Goal: Find specific page/section: Locate a particular part of the current website

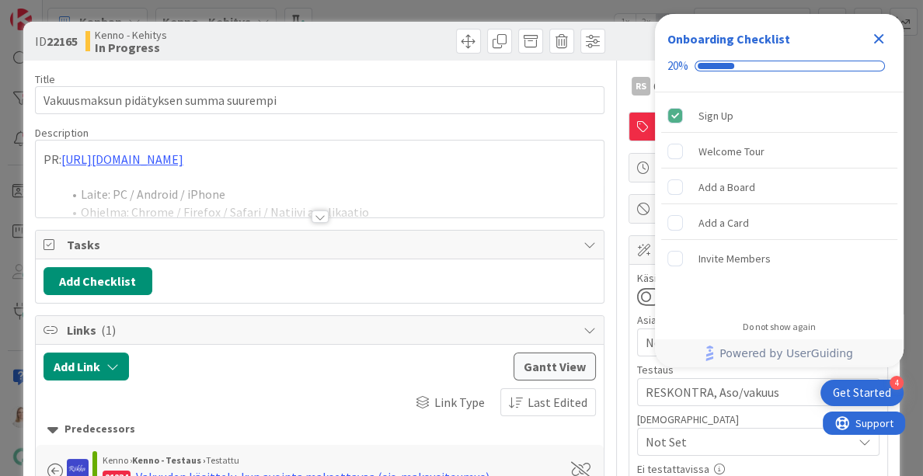
click at [880, 41] on icon "Close Checklist" at bounding box center [879, 39] width 10 height 10
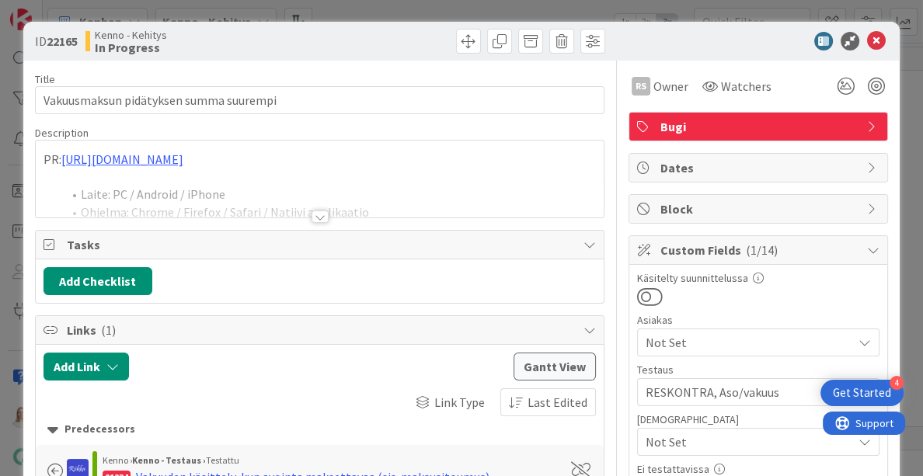
click at [322, 219] on div at bounding box center [319, 216] width 17 height 12
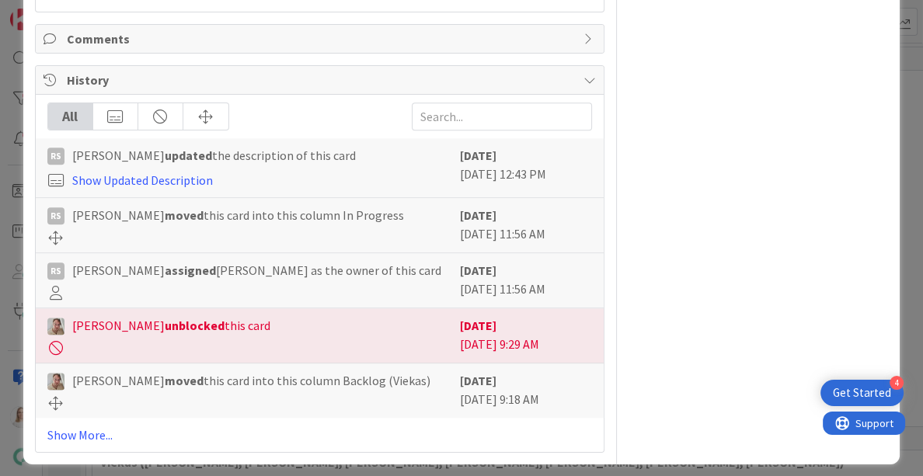
scroll to position [1671, 0]
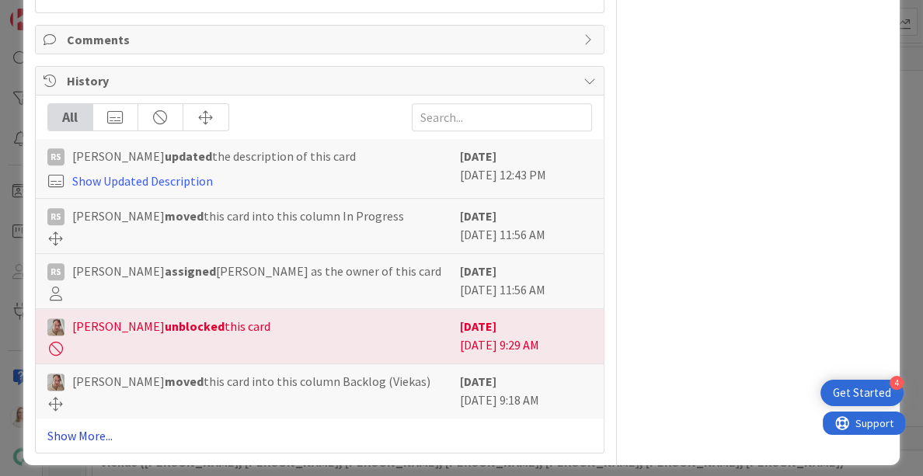
click at [78, 426] on link "Show More..." at bounding box center [319, 435] width 545 height 19
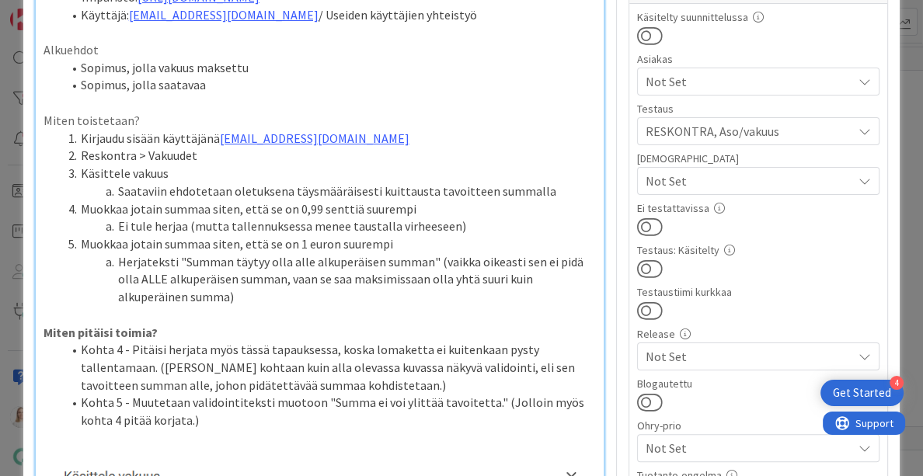
scroll to position [235, 0]
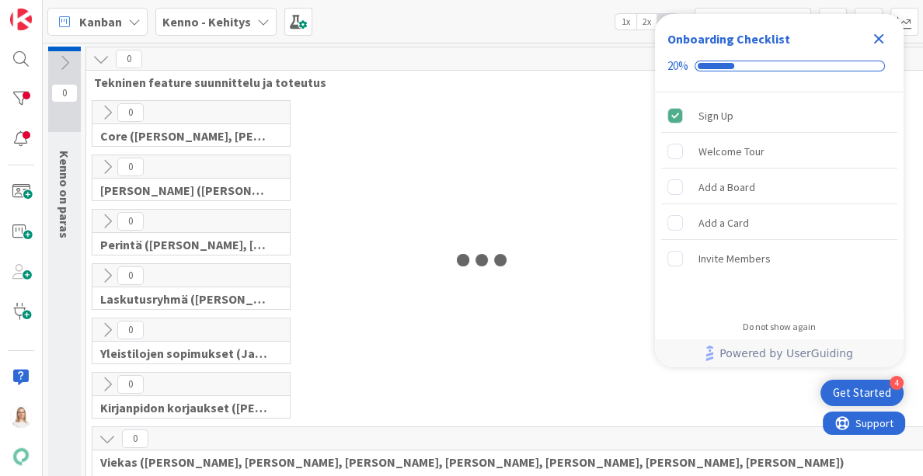
click at [881, 35] on icon "Close Checklist" at bounding box center [879, 39] width 10 height 10
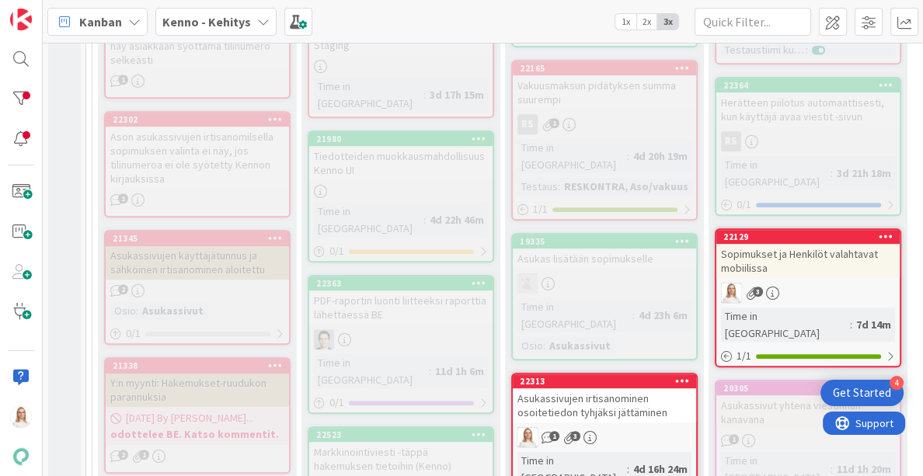
scroll to position [680, 0]
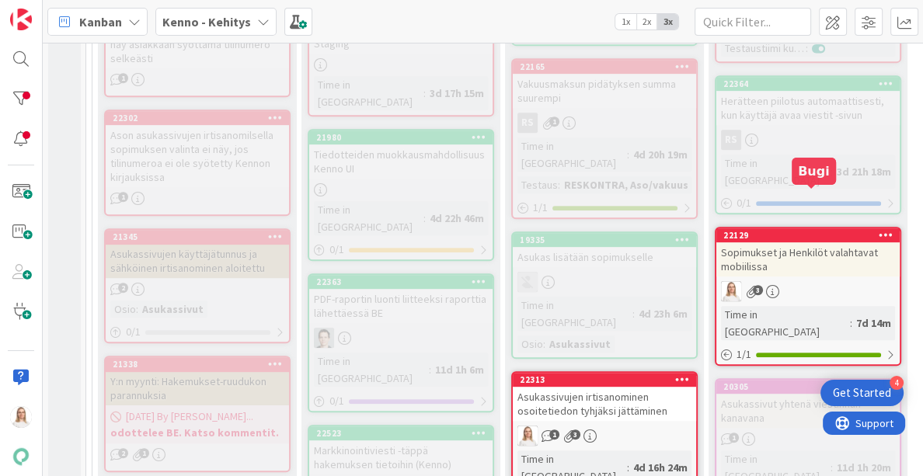
click at [797, 230] on div "22129" at bounding box center [811, 235] width 176 height 11
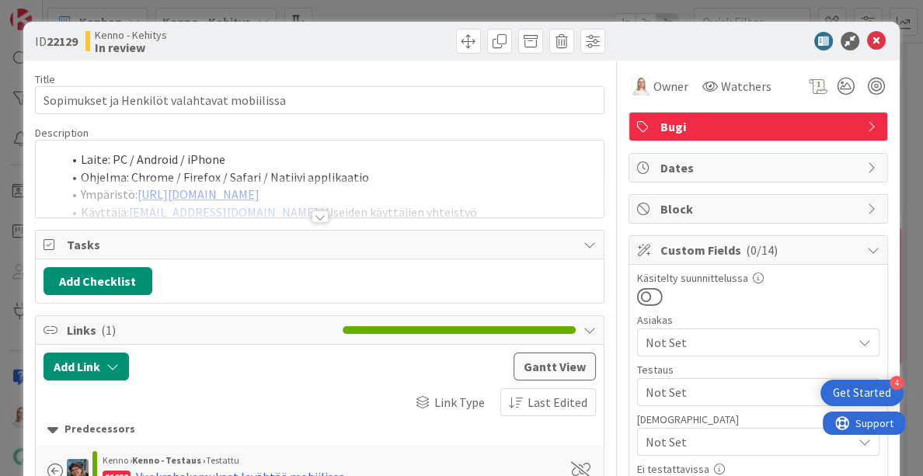
click at [318, 216] on div at bounding box center [319, 216] width 17 height 12
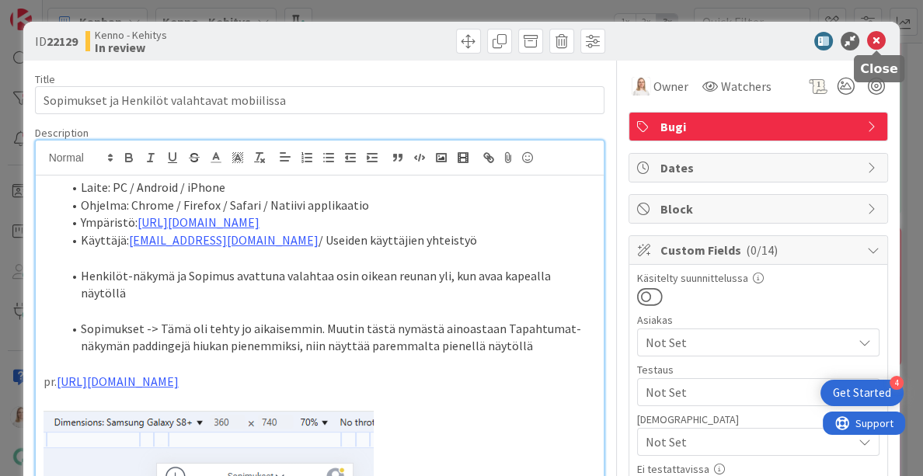
click at [874, 37] on icon at bounding box center [876, 41] width 19 height 19
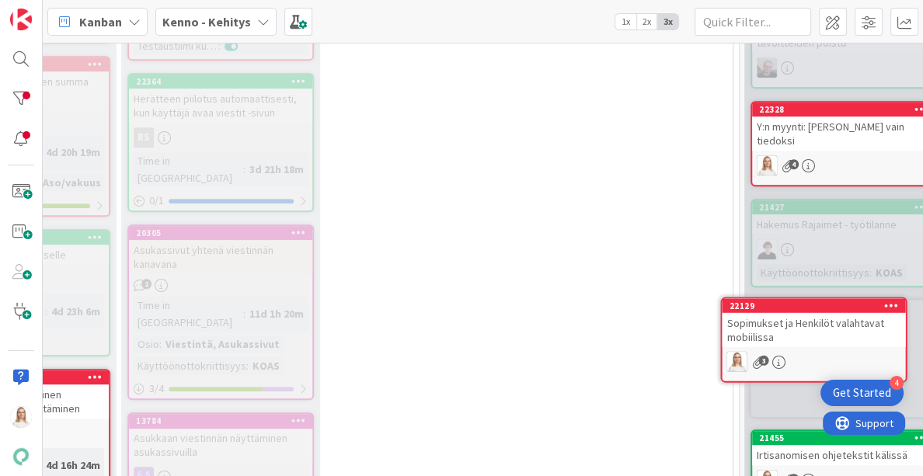
scroll to position [689, 627]
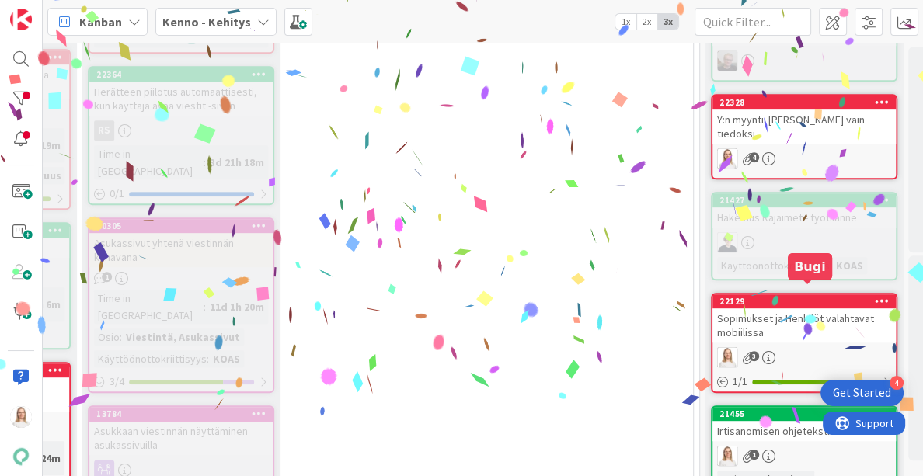
click at [801, 296] on div "22129" at bounding box center [807, 301] width 176 height 11
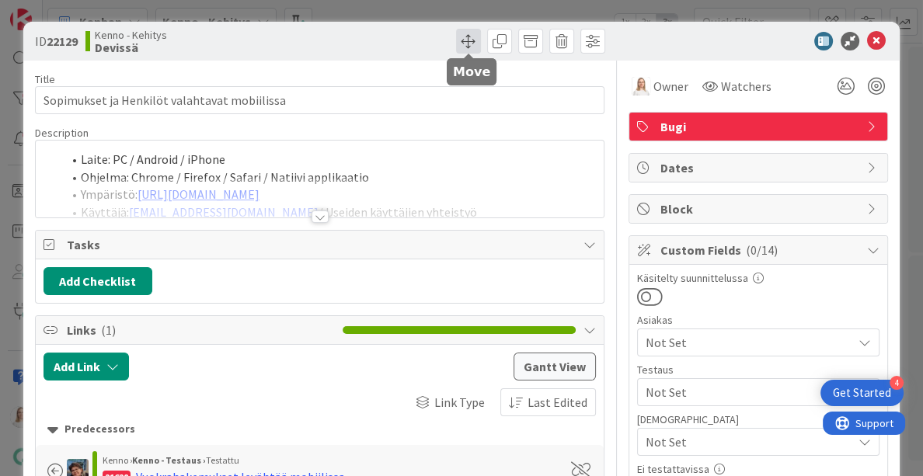
click at [468, 46] on span at bounding box center [468, 41] width 25 height 25
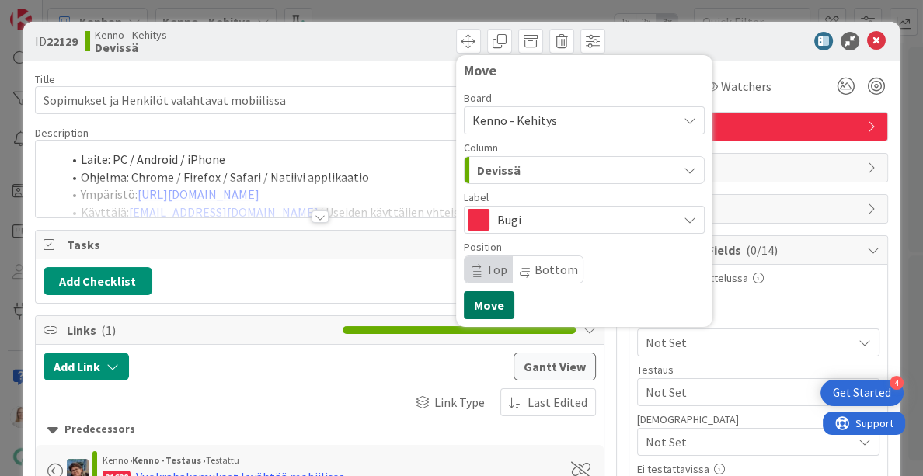
click at [488, 305] on button "Move" at bounding box center [489, 305] width 50 height 28
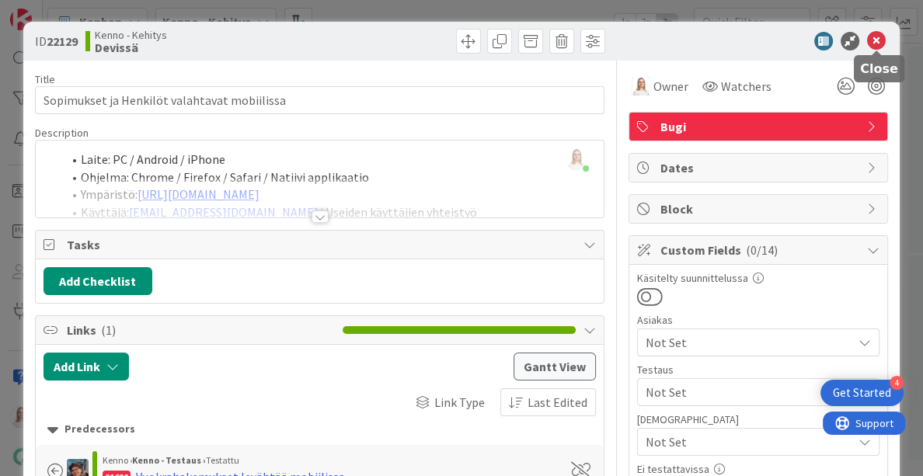
click at [880, 41] on icon at bounding box center [876, 41] width 19 height 19
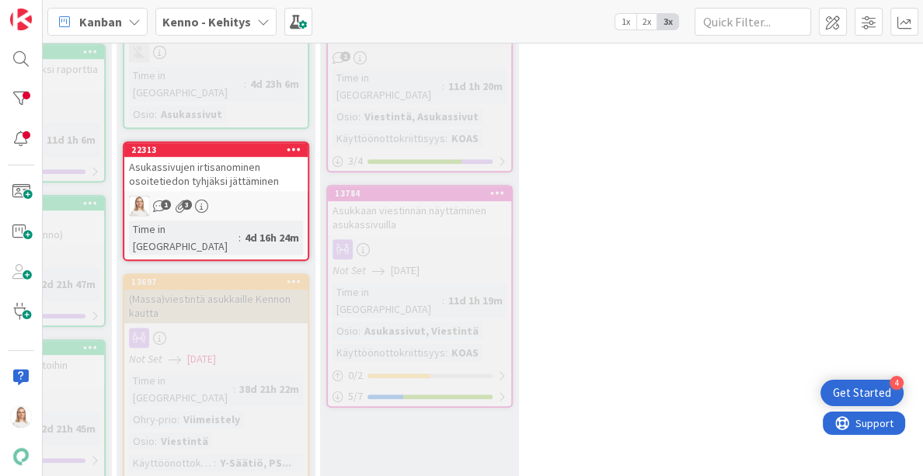
scroll to position [909, 268]
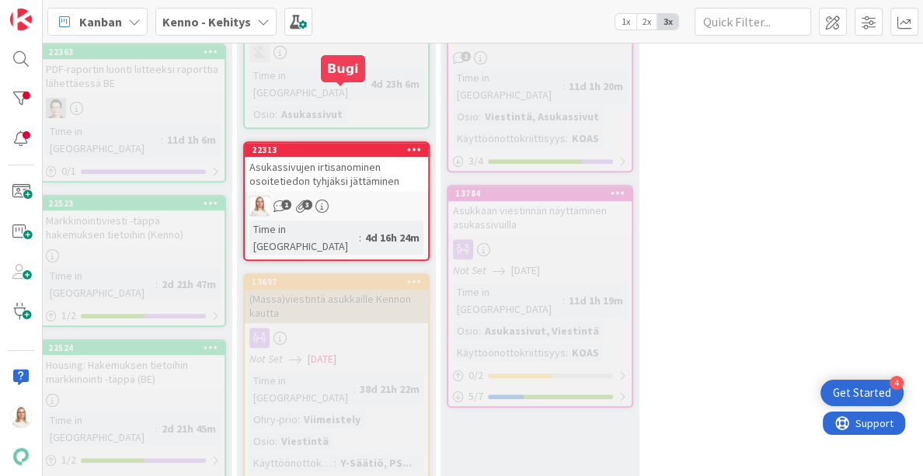
click at [353, 144] on div "22313" at bounding box center [340, 149] width 176 height 11
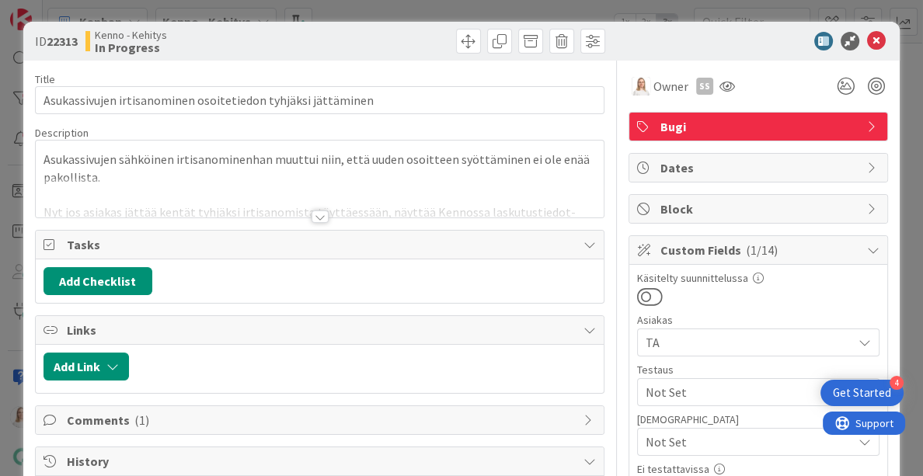
click at [318, 214] on div at bounding box center [319, 216] width 17 height 12
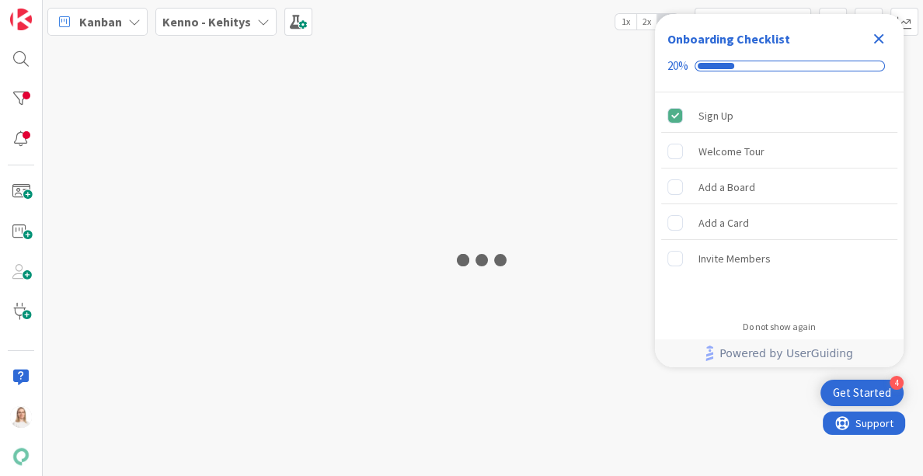
click at [882, 36] on icon "Close Checklist" at bounding box center [878, 39] width 19 height 19
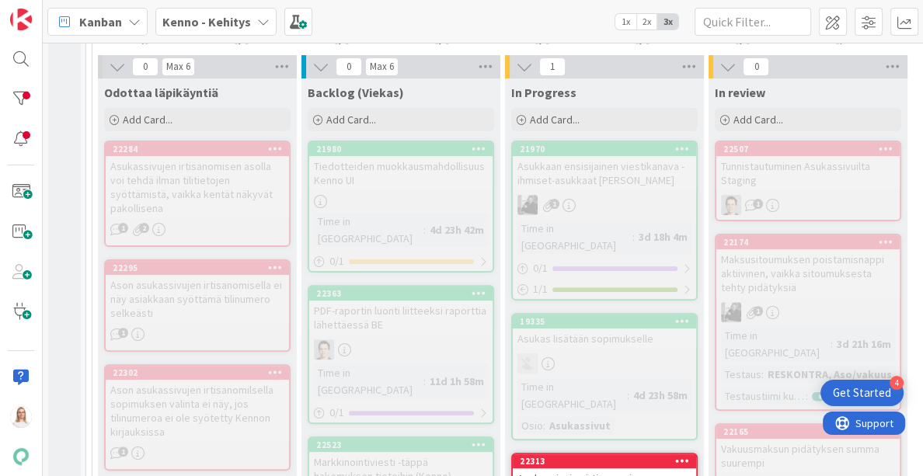
scroll to position [461, 0]
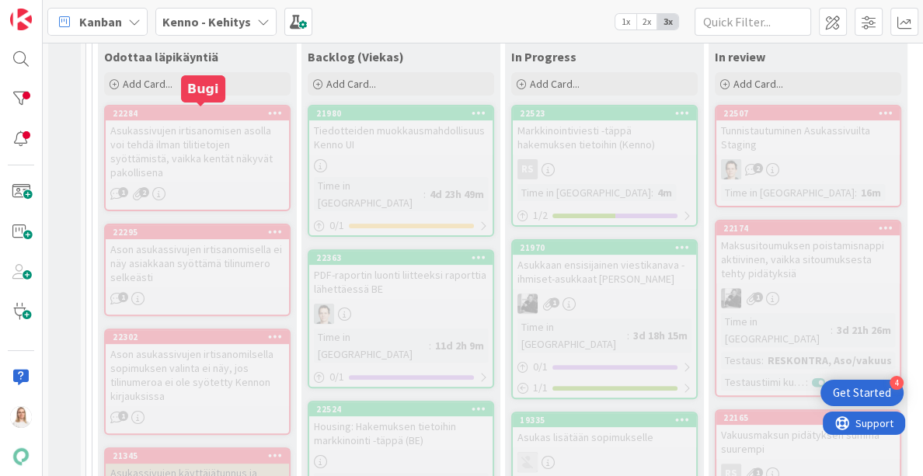
click at [210, 111] on div "22284" at bounding box center [201, 113] width 176 height 11
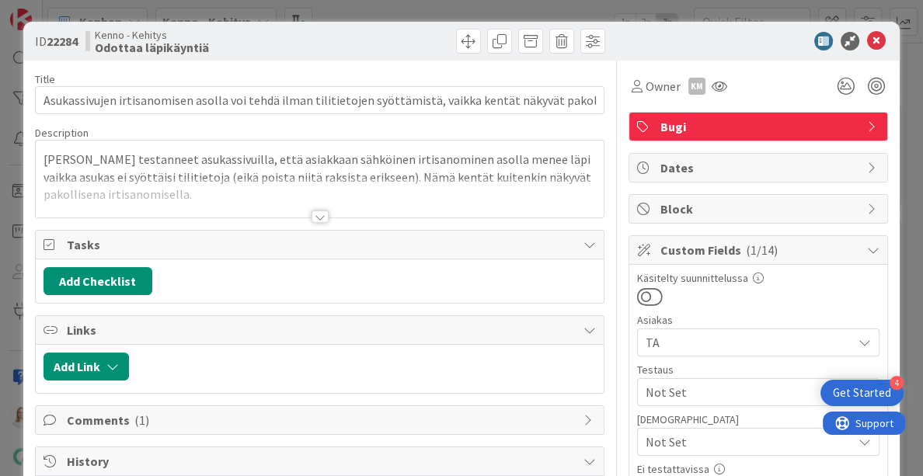
click at [315, 210] on div at bounding box center [319, 216] width 17 height 12
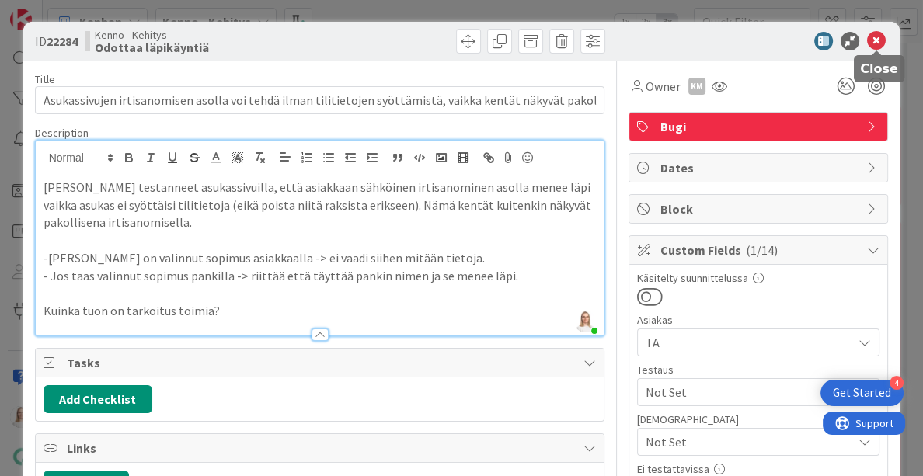
click at [878, 37] on icon at bounding box center [876, 41] width 19 height 19
